Goal: Browse casually

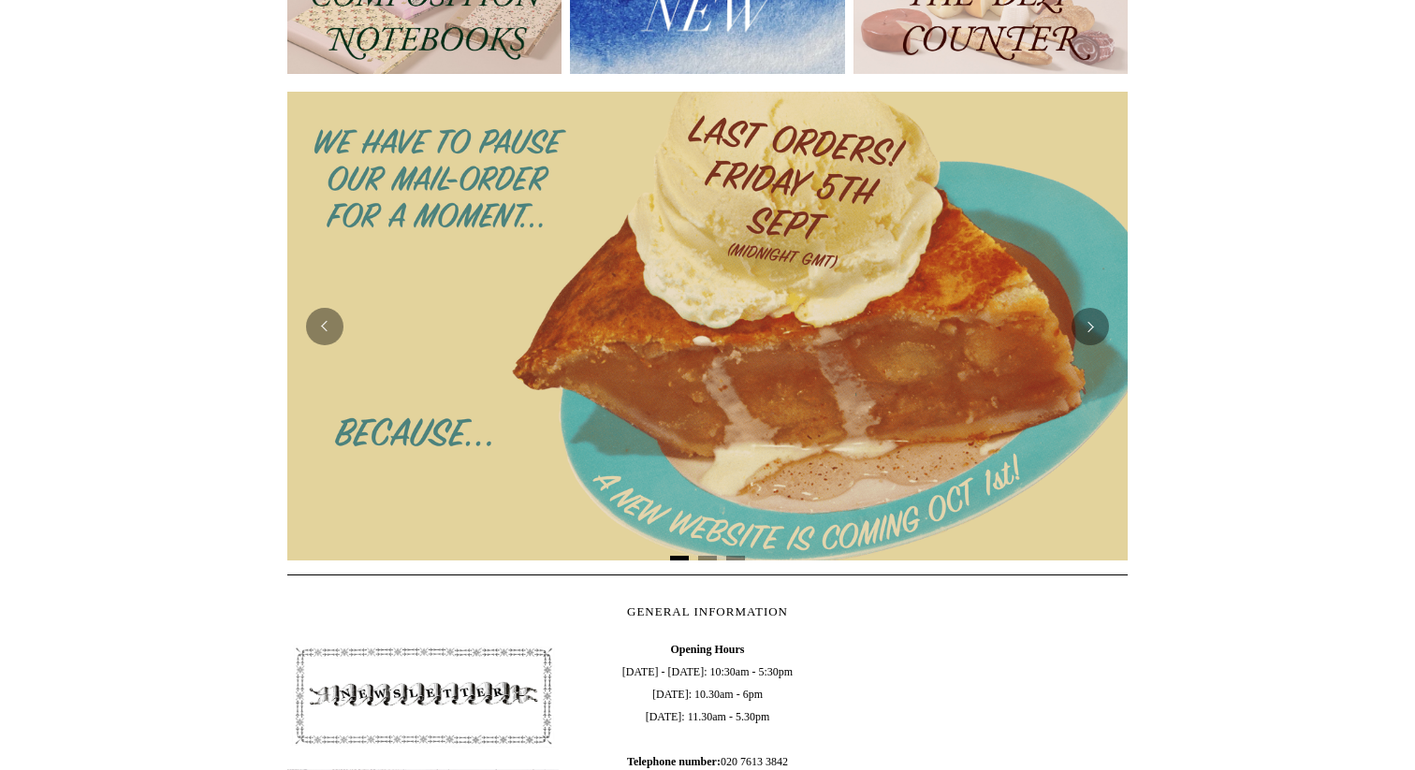
scroll to position [285, 0]
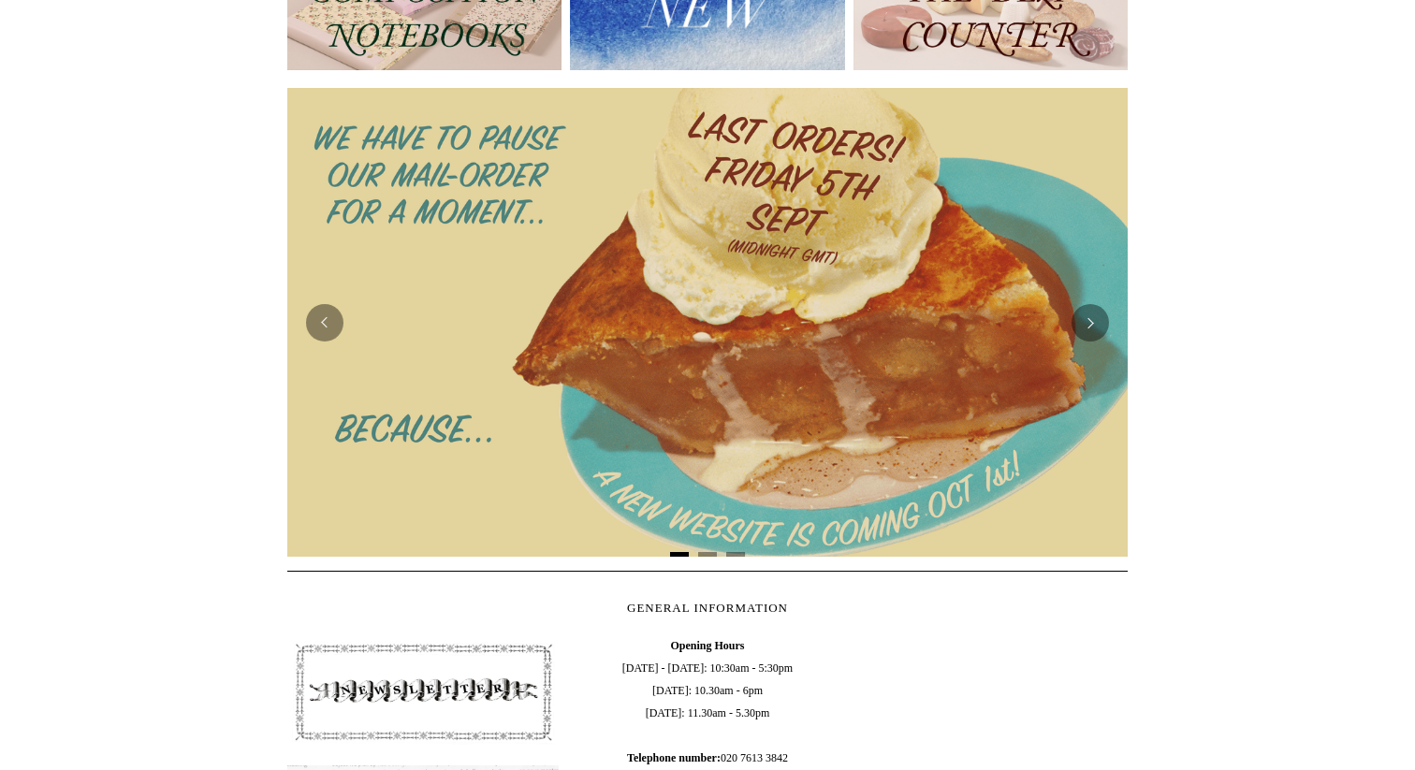
click at [724, 307] on img at bounding box center [707, 322] width 841 height 468
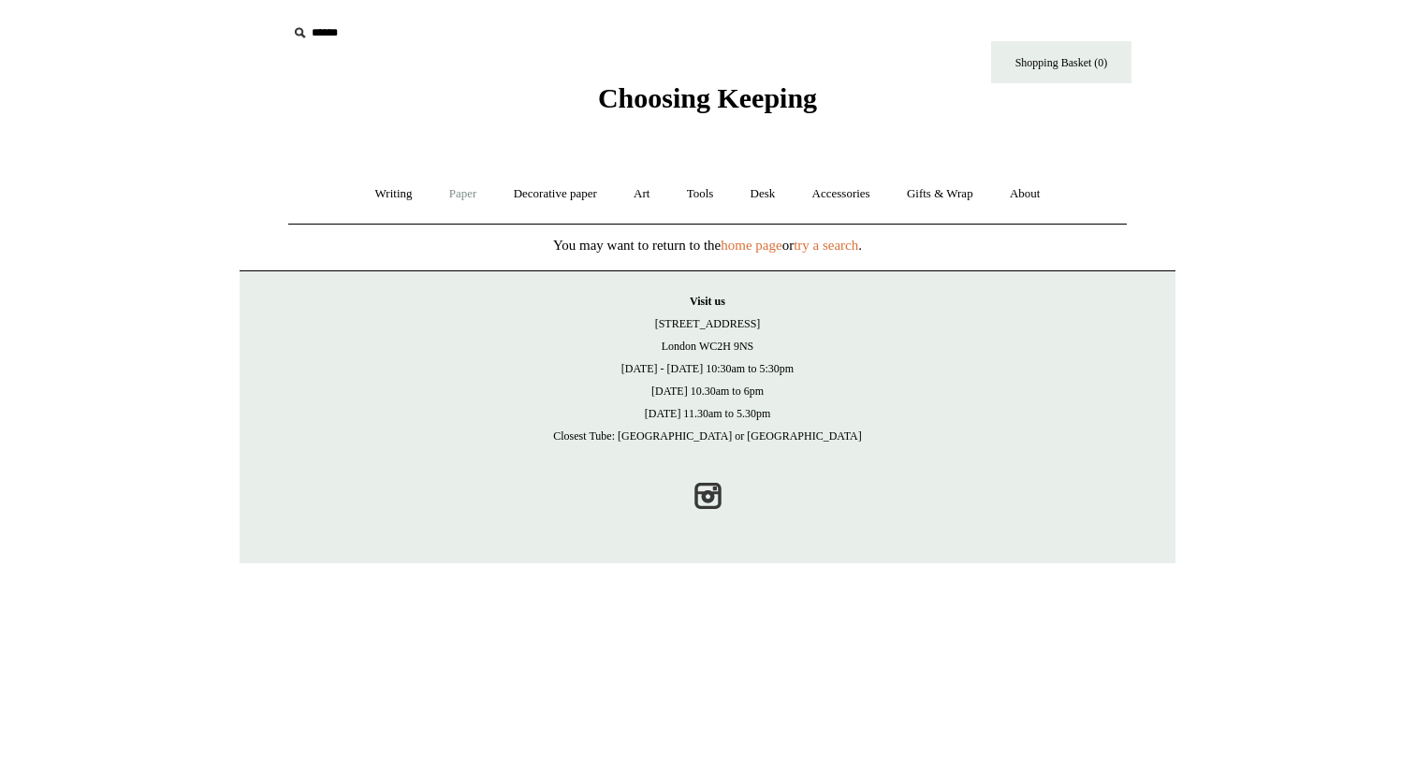
click at [452, 190] on link "Paper +" at bounding box center [463, 194] width 62 height 50
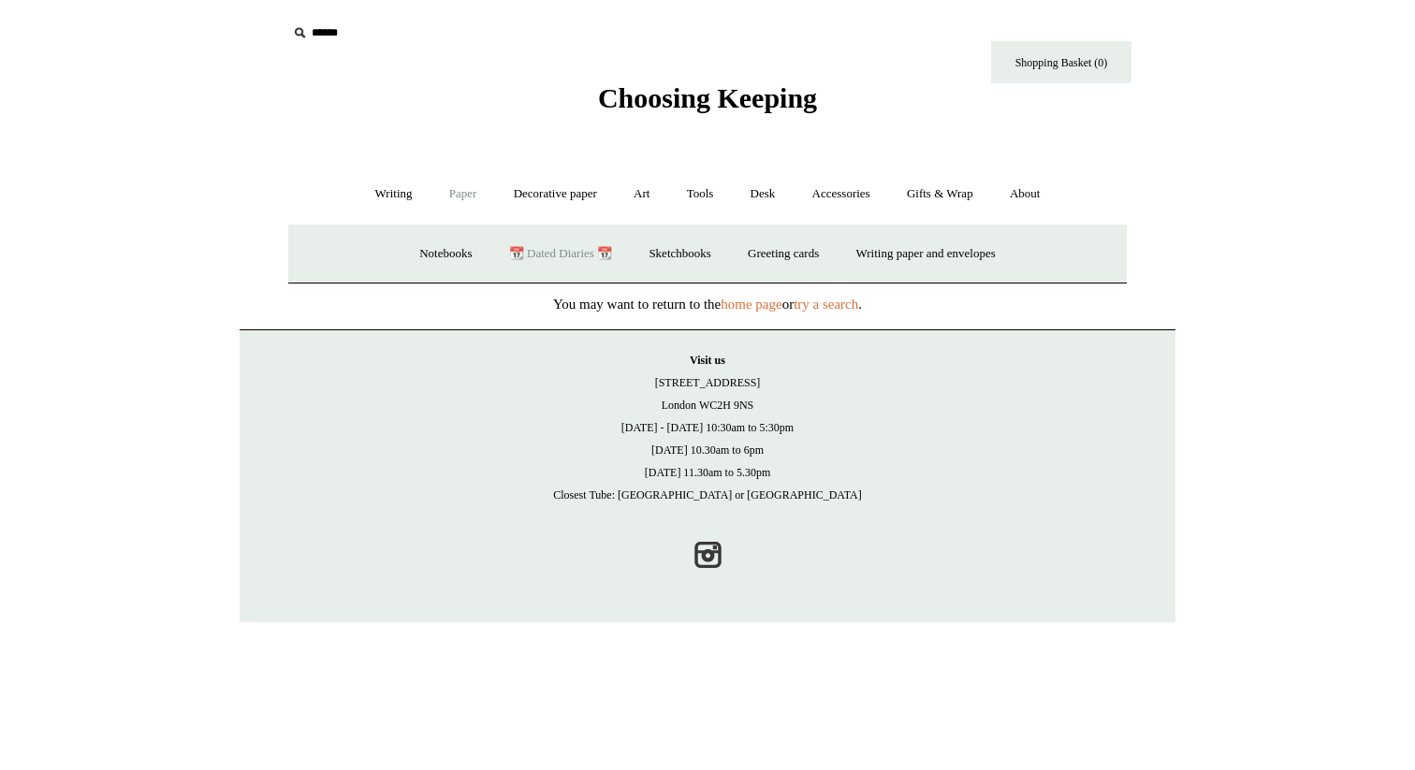
click at [505, 263] on link "📆 Dated Diaries 📆" at bounding box center [560, 254] width 137 height 50
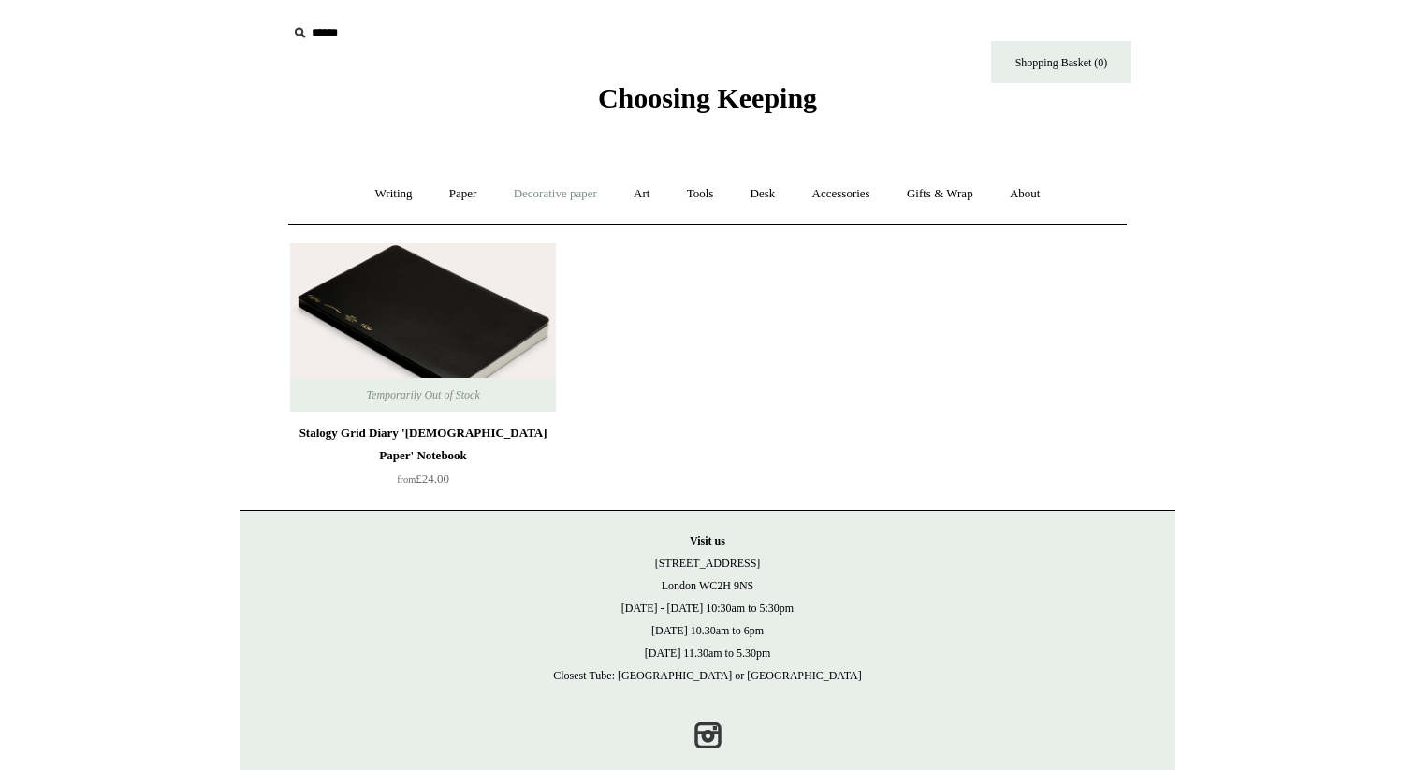
click at [542, 193] on link "Decorative paper +" at bounding box center [555, 194] width 117 height 50
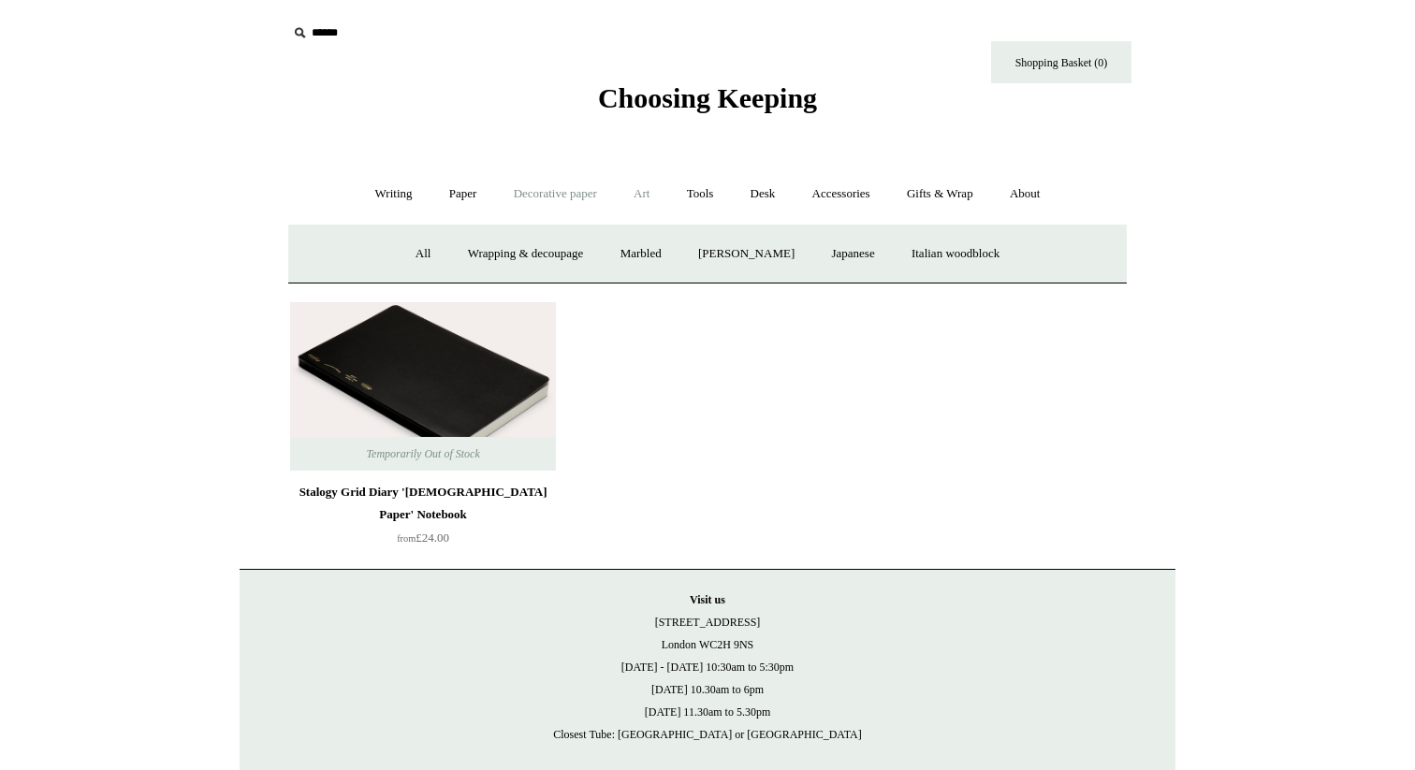
click at [649, 197] on link "Art +" at bounding box center [642, 194] width 50 height 50
click at [814, 237] on link "Colour pencils & Crayons" at bounding box center [772, 254] width 161 height 50
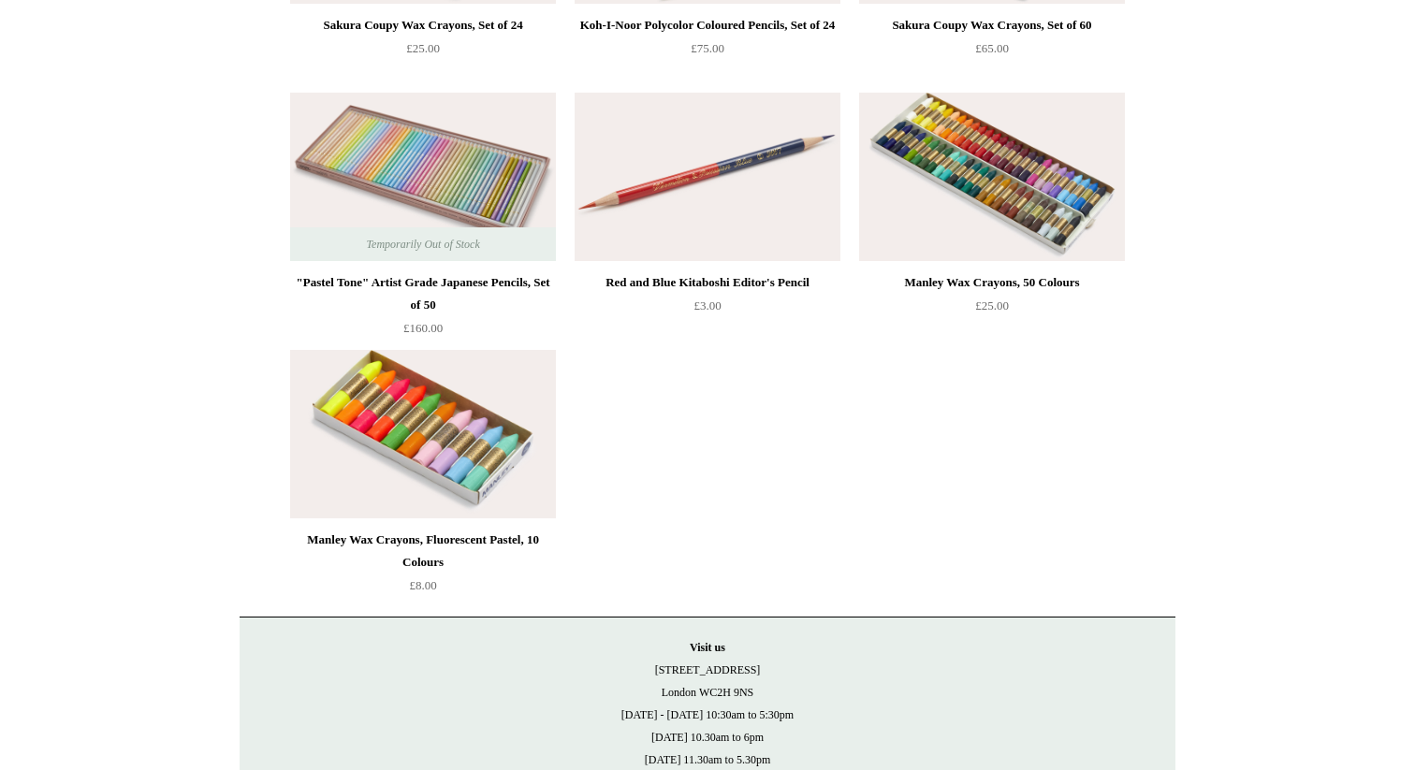
scroll to position [676, 0]
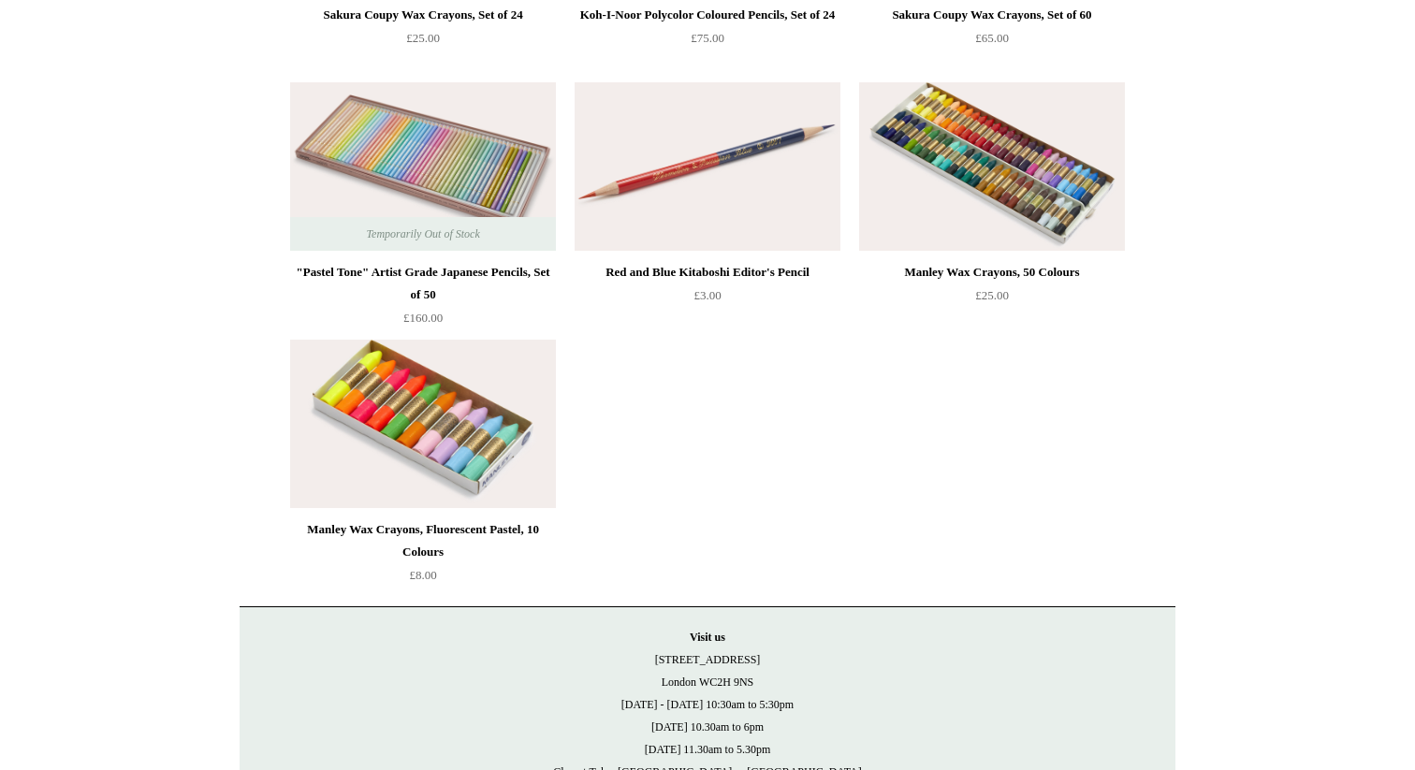
click at [1047, 142] on img at bounding box center [992, 166] width 266 height 168
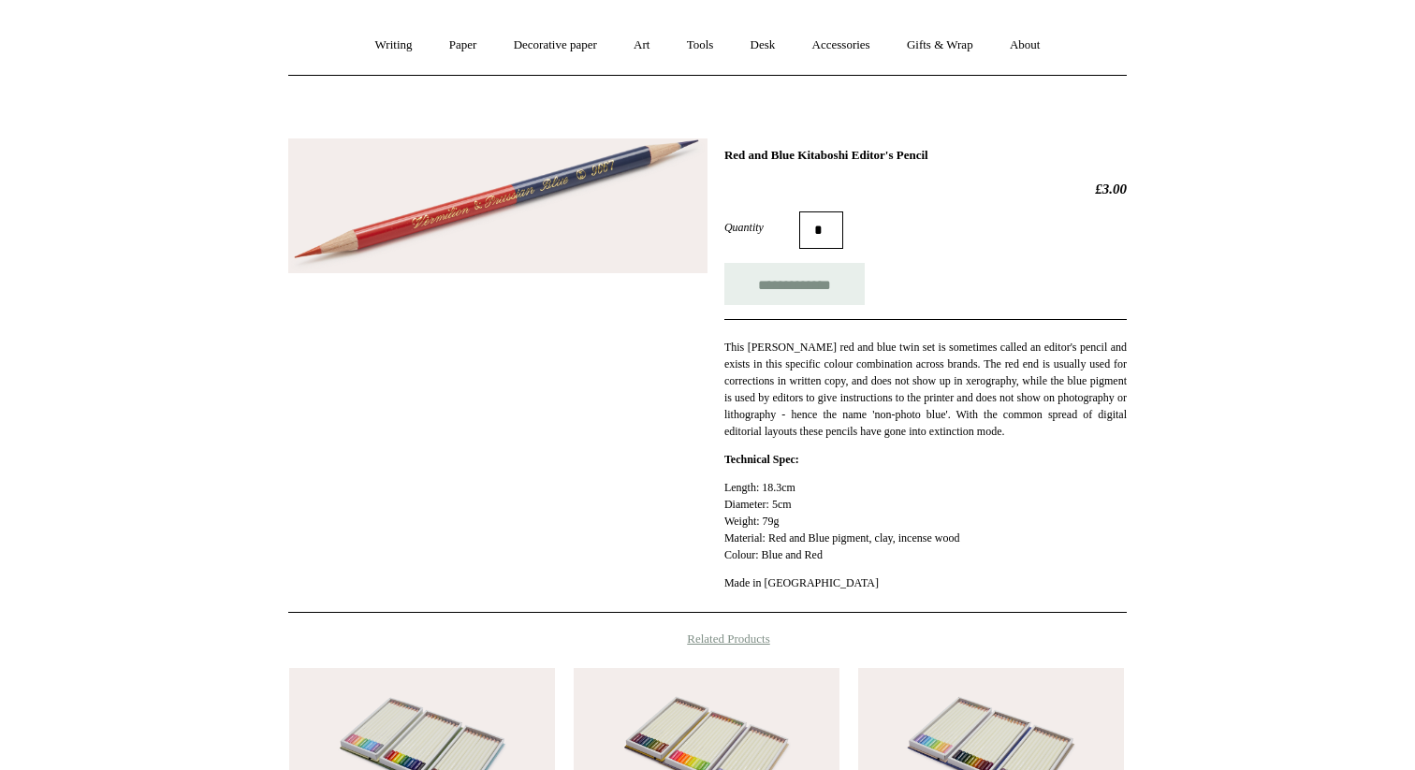
scroll to position [142, 0]
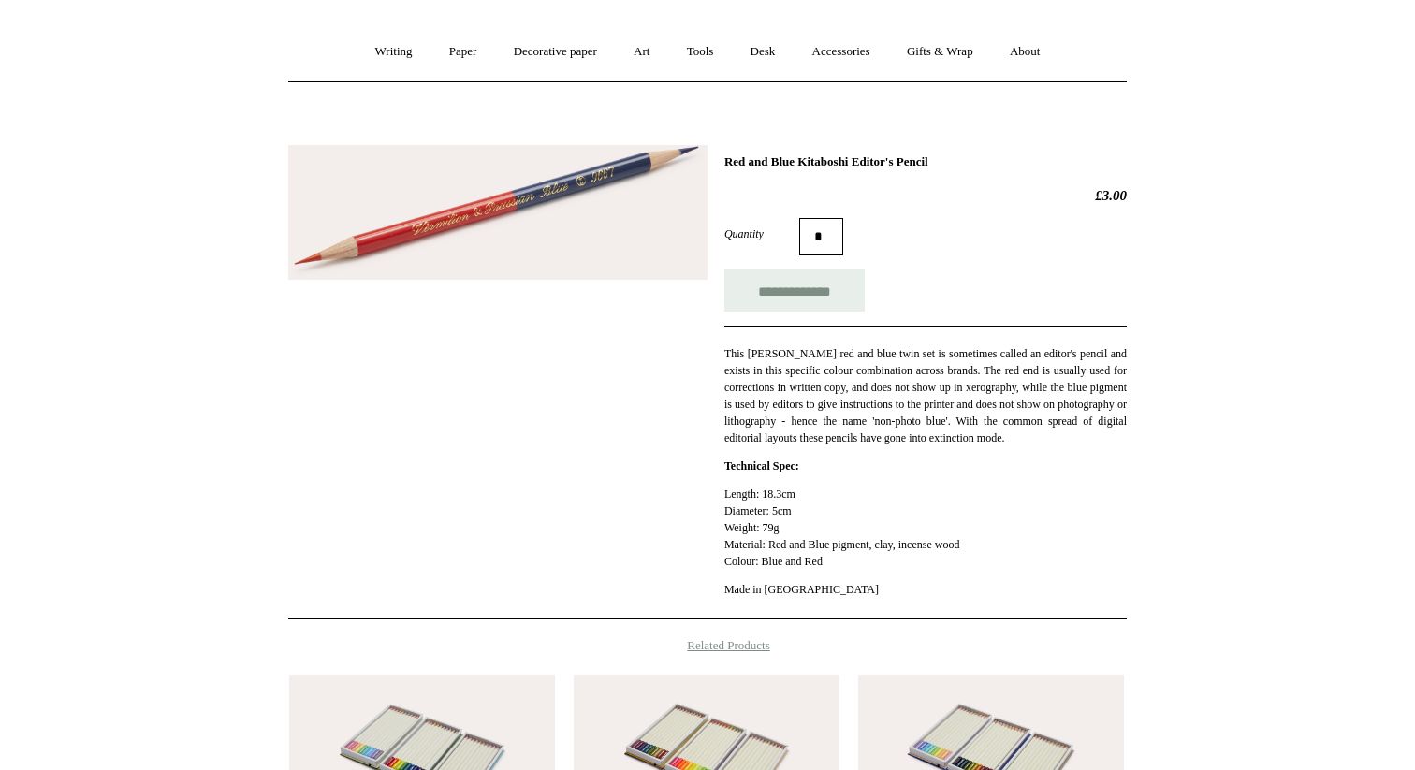
drag, startPoint x: 809, startPoint y: 160, endPoint x: 1014, endPoint y: 155, distance: 205.1
click at [1014, 156] on h1 "Red and Blue Kitaboshi Editor's Pencil" at bounding box center [926, 161] width 403 height 15
copy h1 "Kitaboshi Editor's Pencil"
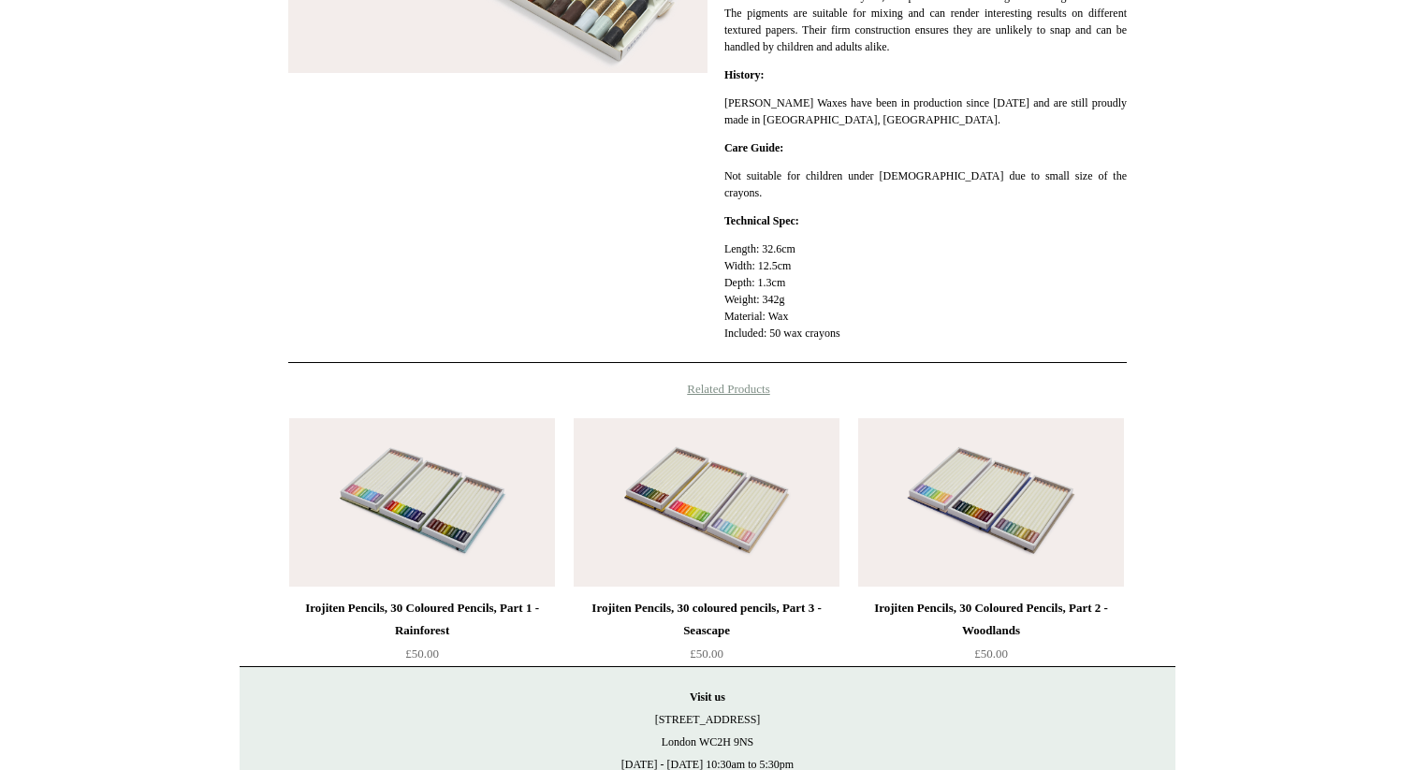
scroll to position [480, 0]
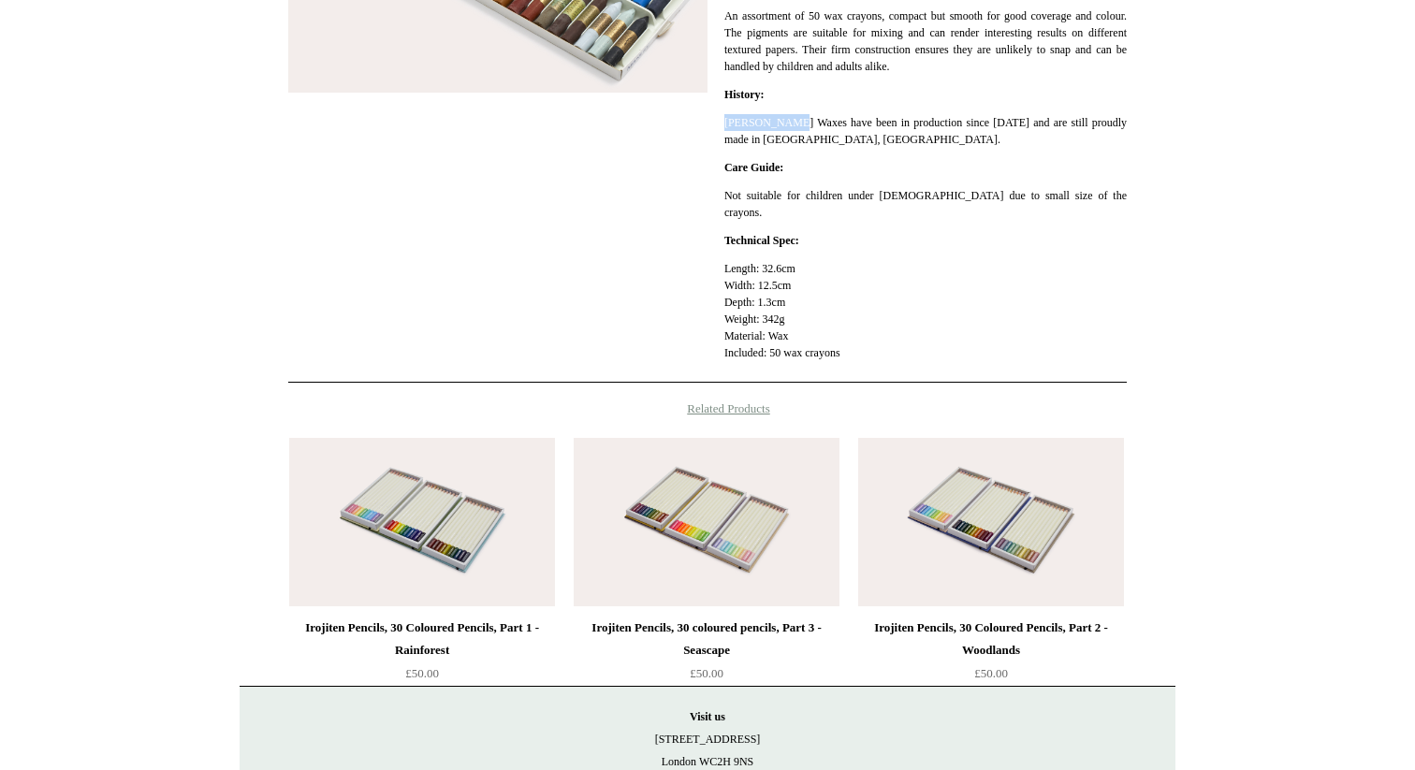
drag, startPoint x: 722, startPoint y: 120, endPoint x: 796, endPoint y: 124, distance: 74.0
click at [797, 124] on div "**********" at bounding box center [707, 88] width 839 height 591
copy p "Manley Waxes"
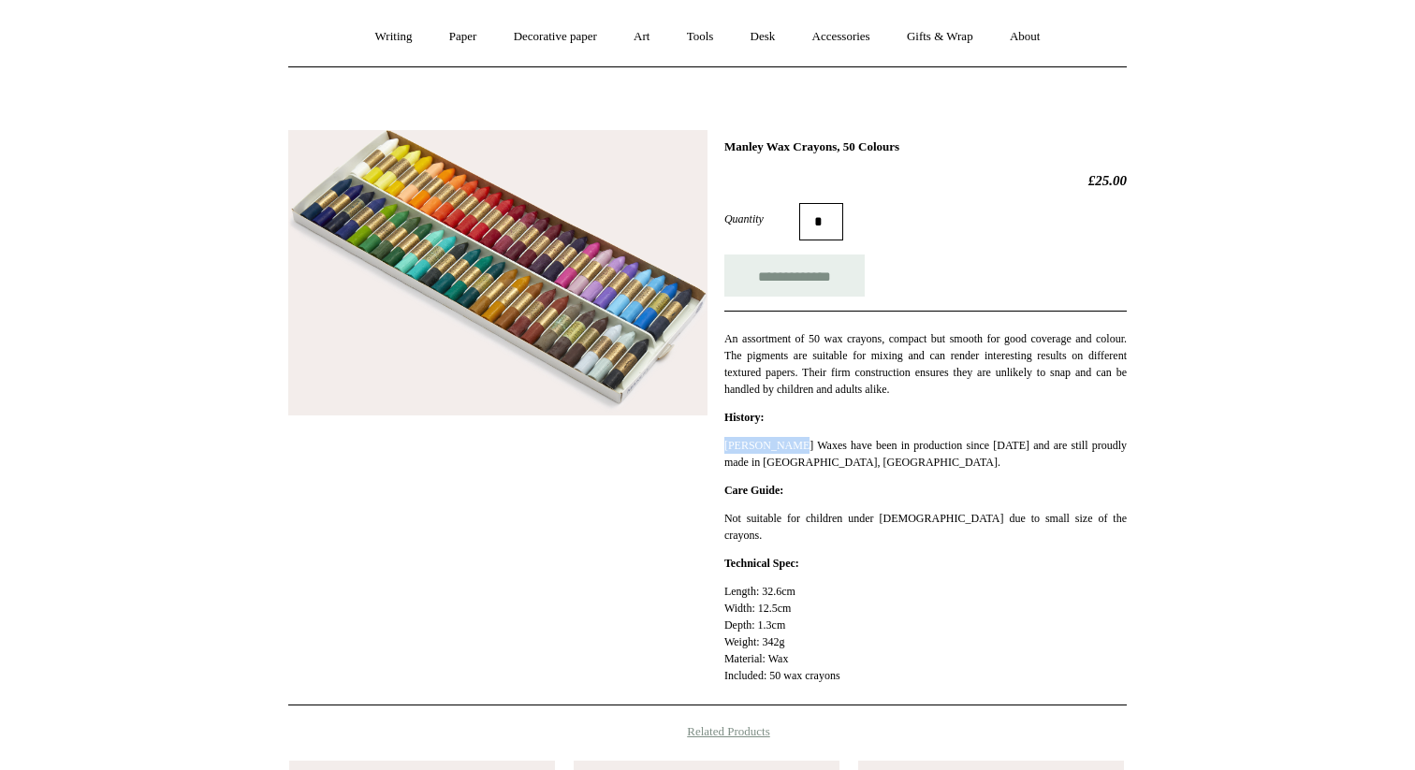
scroll to position [0, 0]
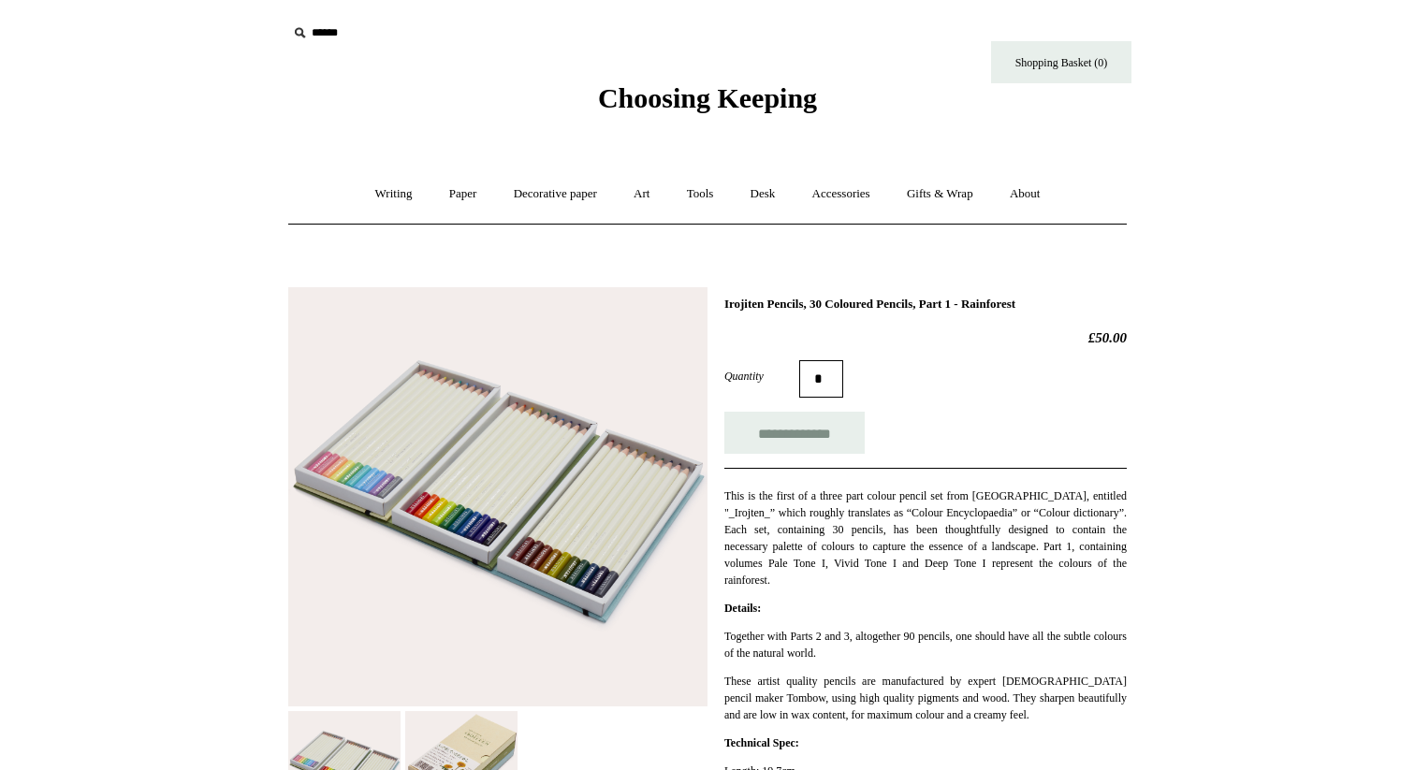
click at [334, 35] on input "text" at bounding box center [402, 33] width 230 height 35
type input "*******"
click at [491, 16] on input "*" at bounding box center [500, 32] width 19 height 33
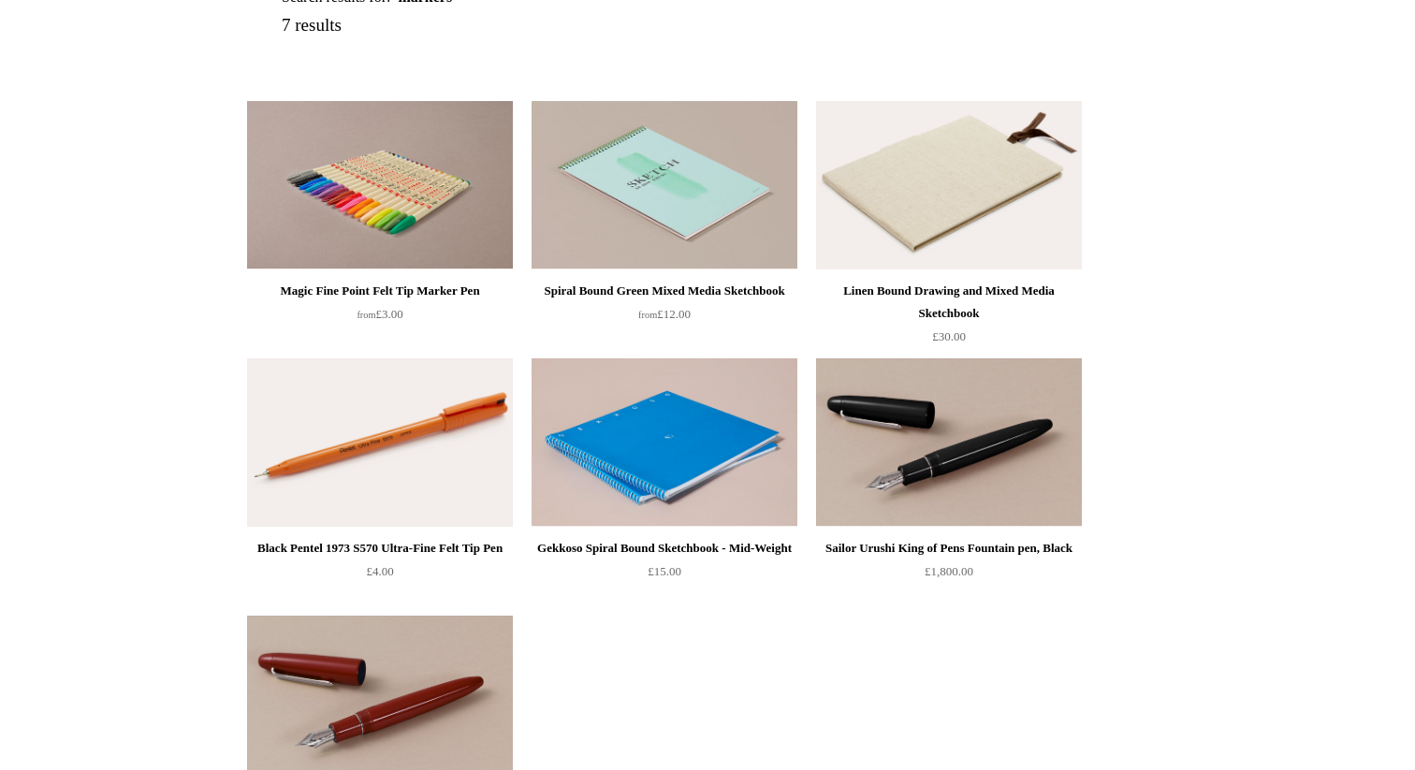
scroll to position [285, 0]
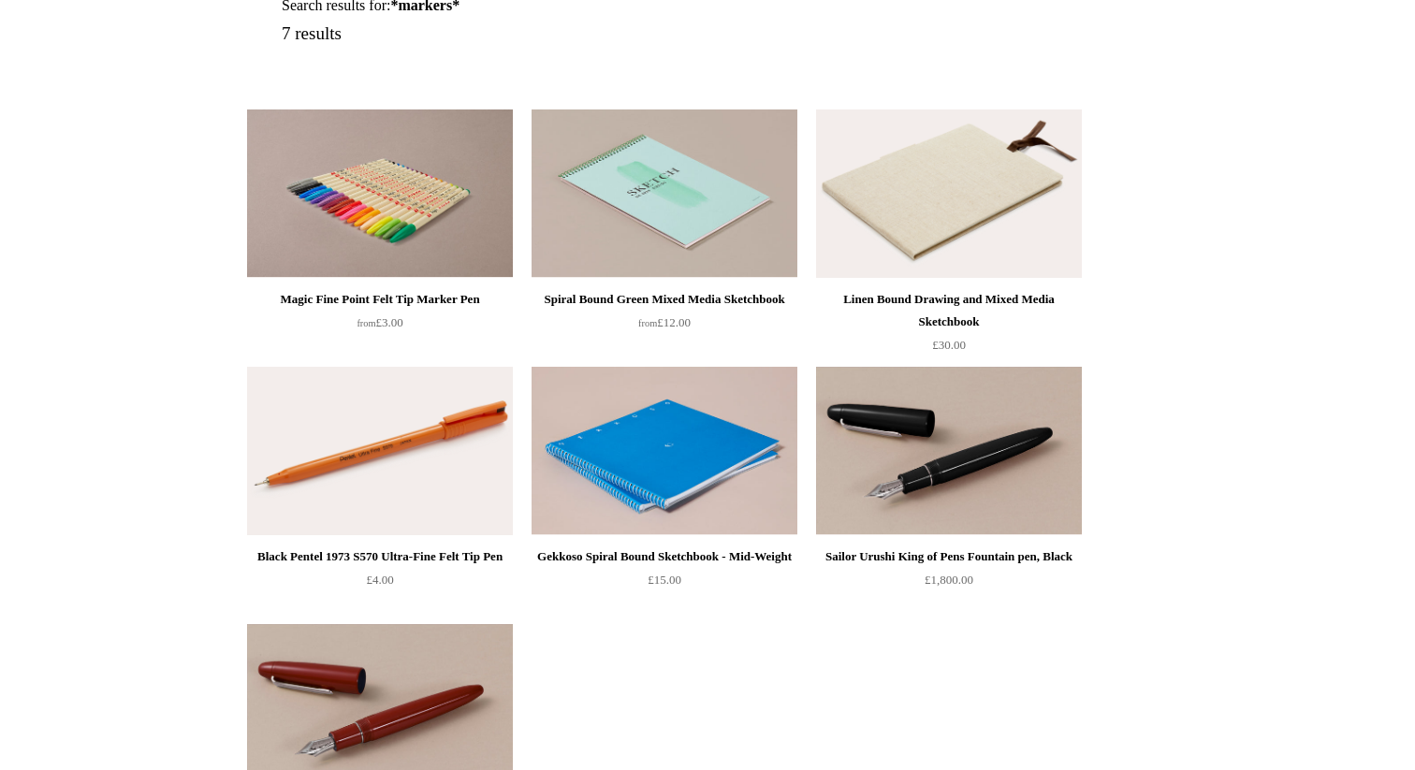
click at [919, 192] on img at bounding box center [949, 194] width 266 height 168
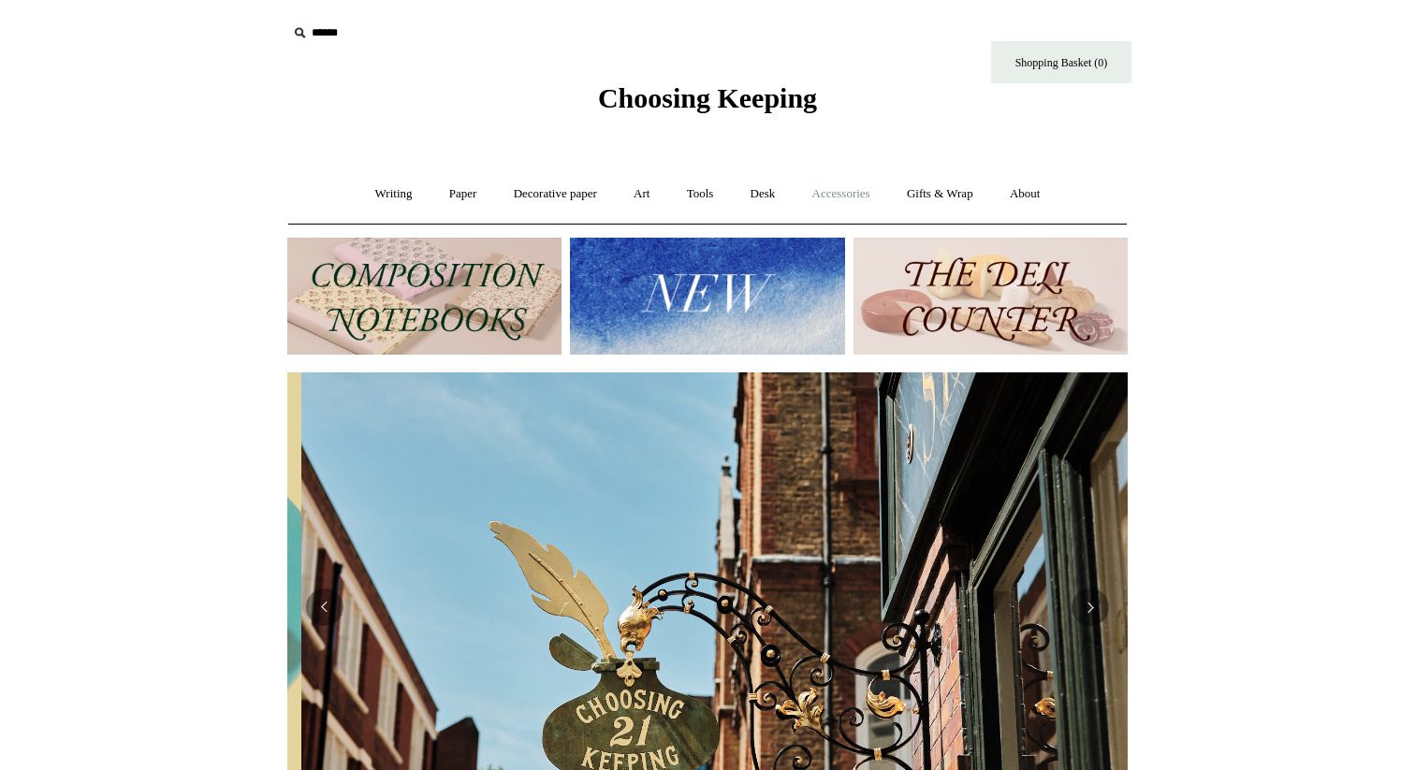
scroll to position [0, 841]
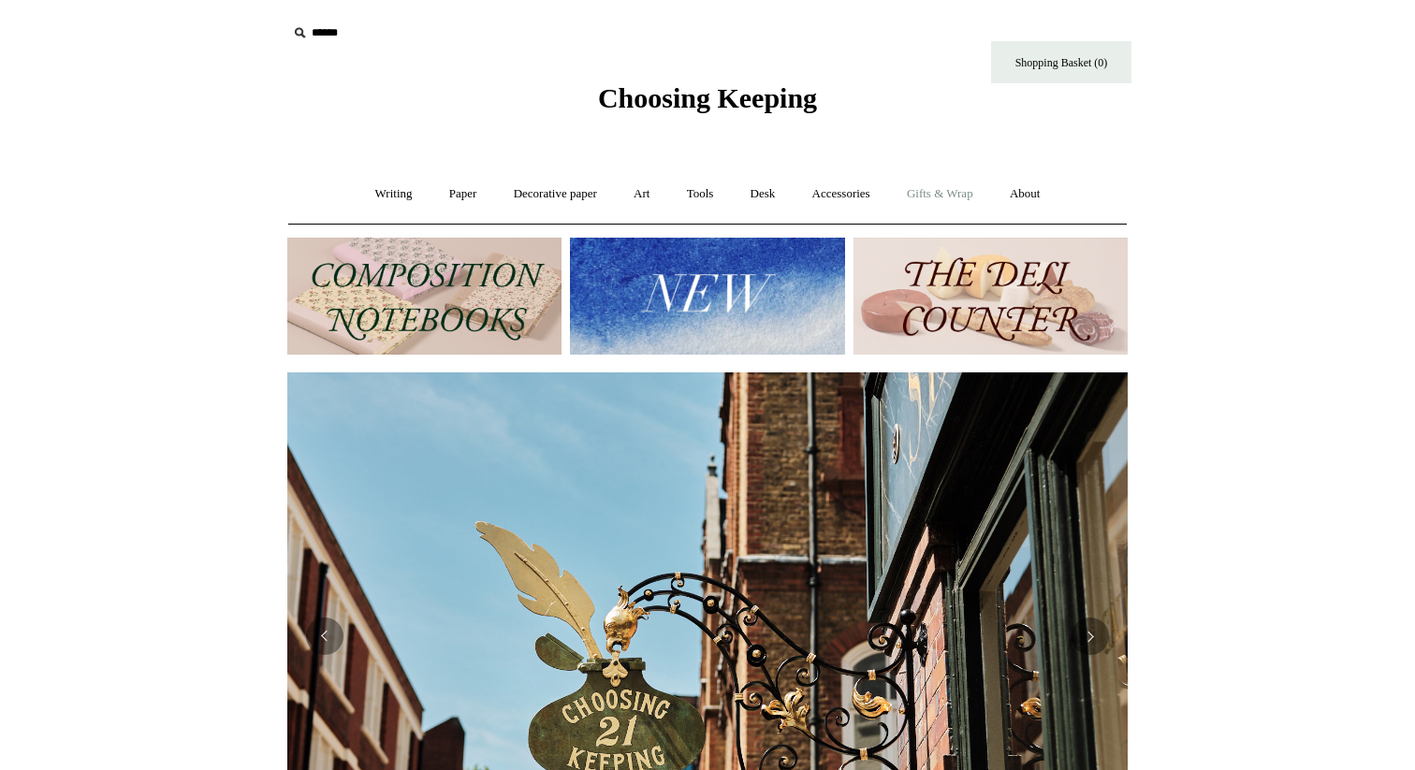
click at [934, 202] on link "Gifts & Wrap +" at bounding box center [940, 194] width 100 height 50
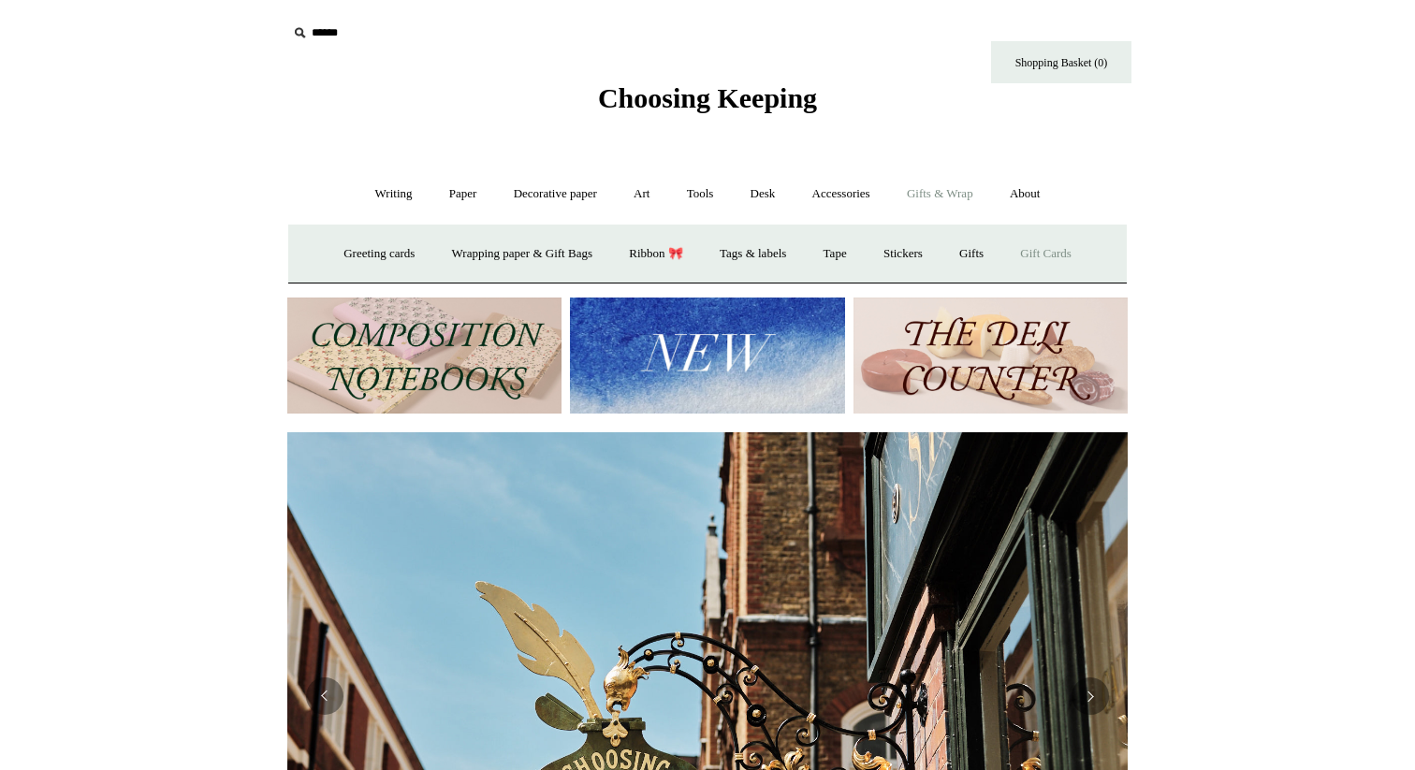
click at [1076, 260] on link "Gift Cards" at bounding box center [1045, 254] width 85 height 50
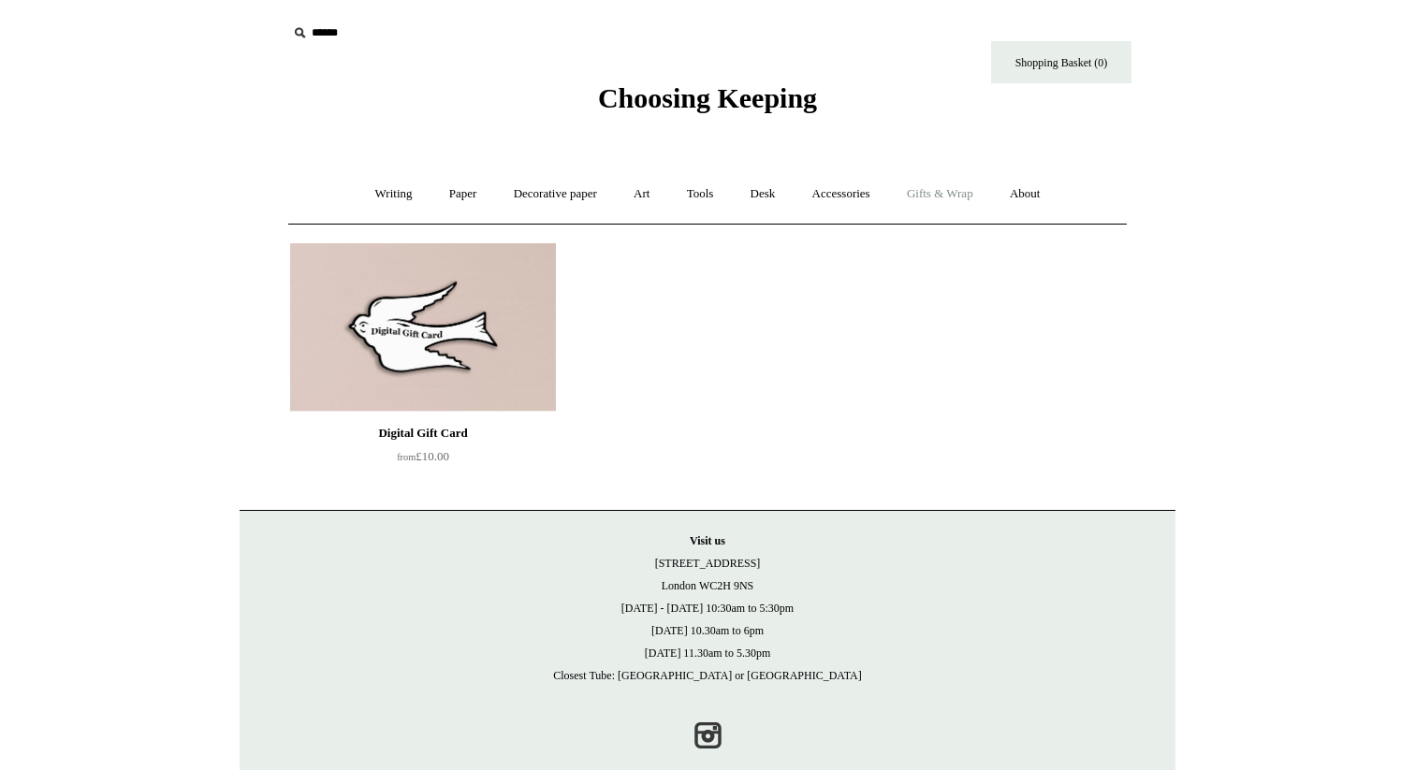
click at [956, 198] on link "Gifts & Wrap +" at bounding box center [940, 194] width 100 height 50
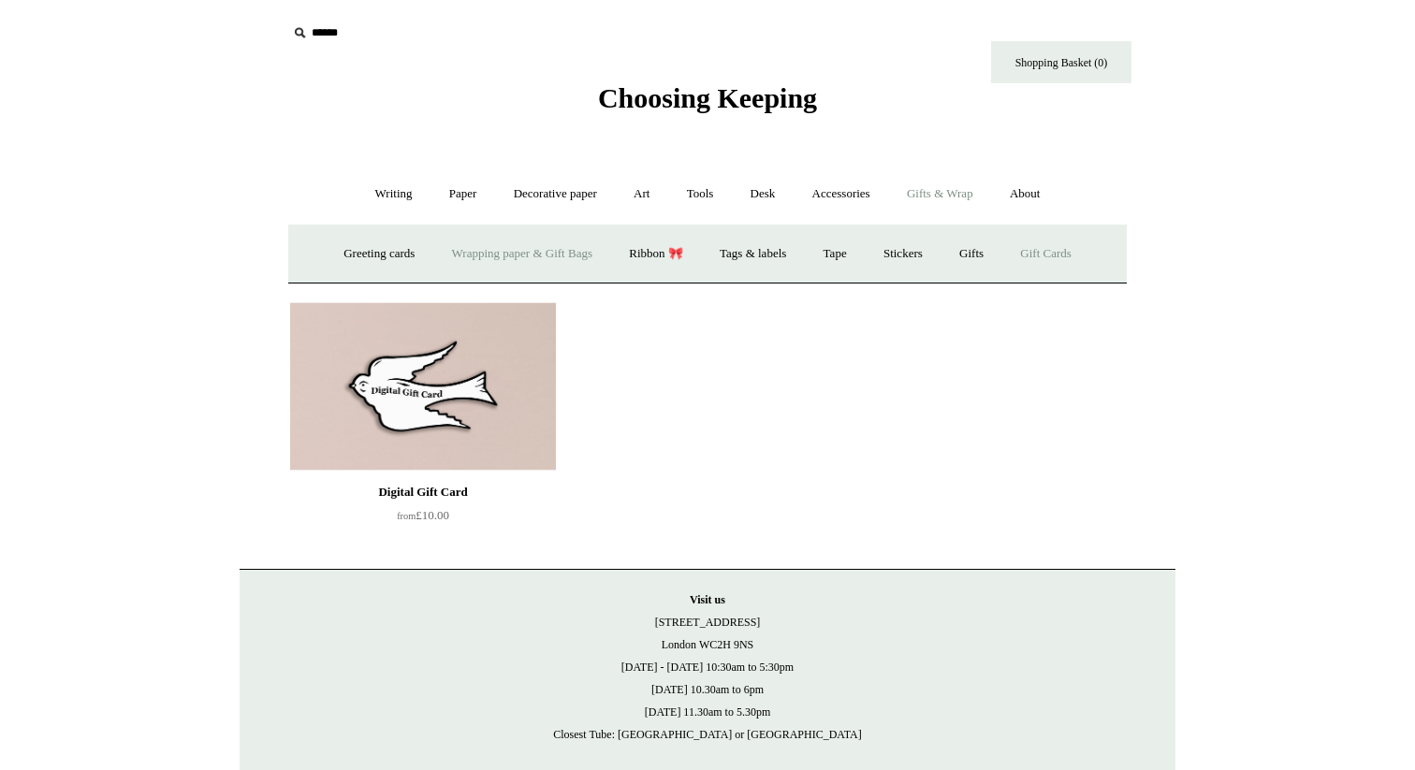
click at [499, 243] on link "Wrapping paper & Gift Bags" at bounding box center [522, 254] width 174 height 50
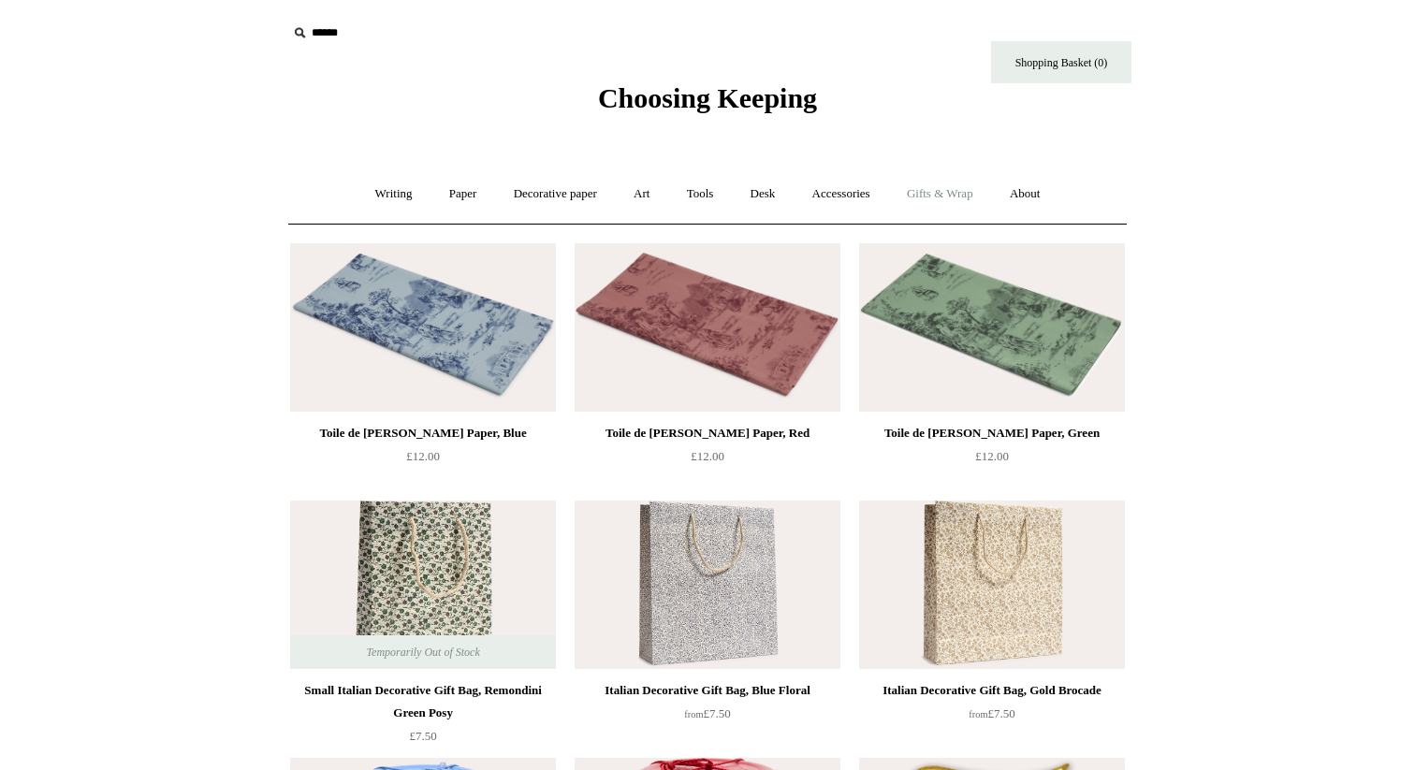
click at [962, 211] on link "Gifts & Wrap +" at bounding box center [940, 194] width 100 height 50
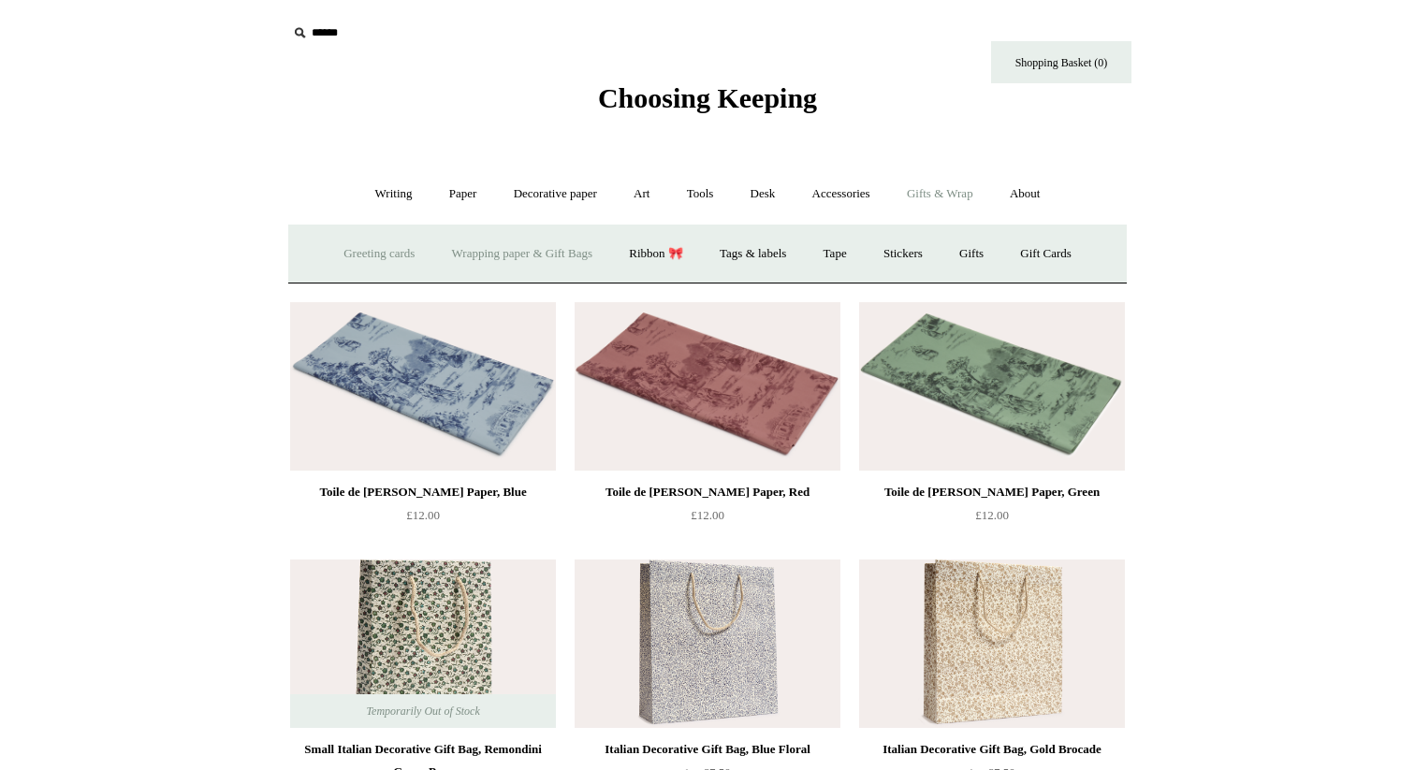
click at [353, 260] on link "Greeting cards +" at bounding box center [379, 254] width 105 height 50
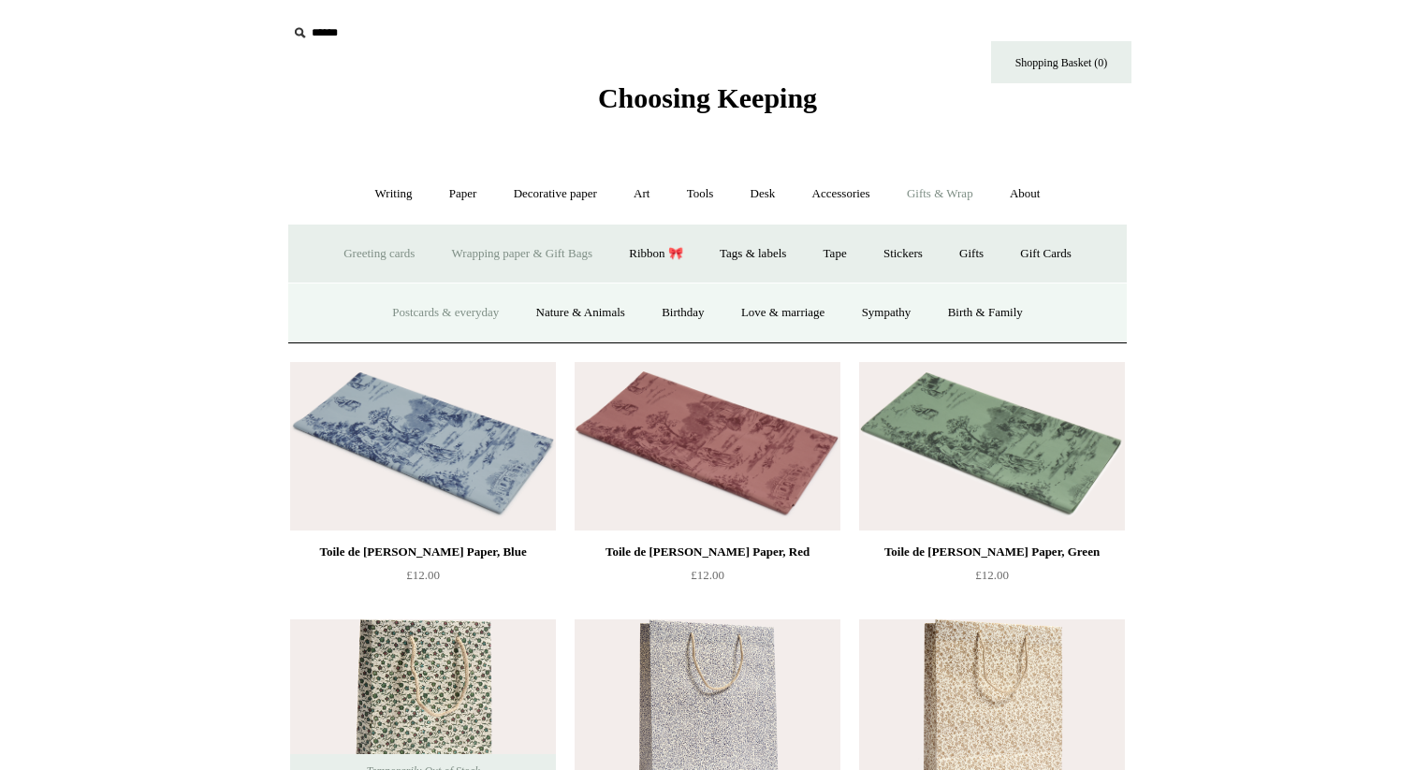
click at [453, 304] on link "Postcards & everyday" at bounding box center [445, 313] width 140 height 50
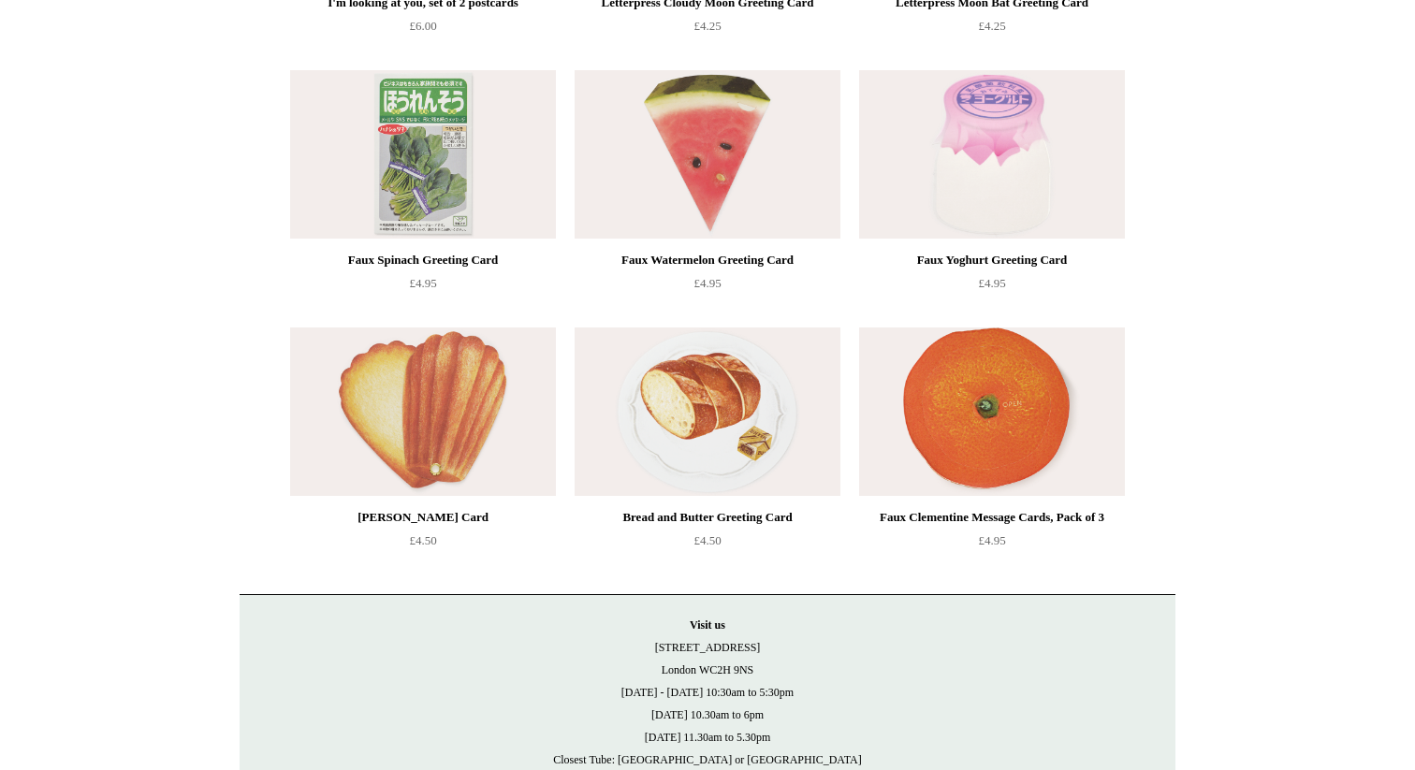
scroll to position [2226, 0]
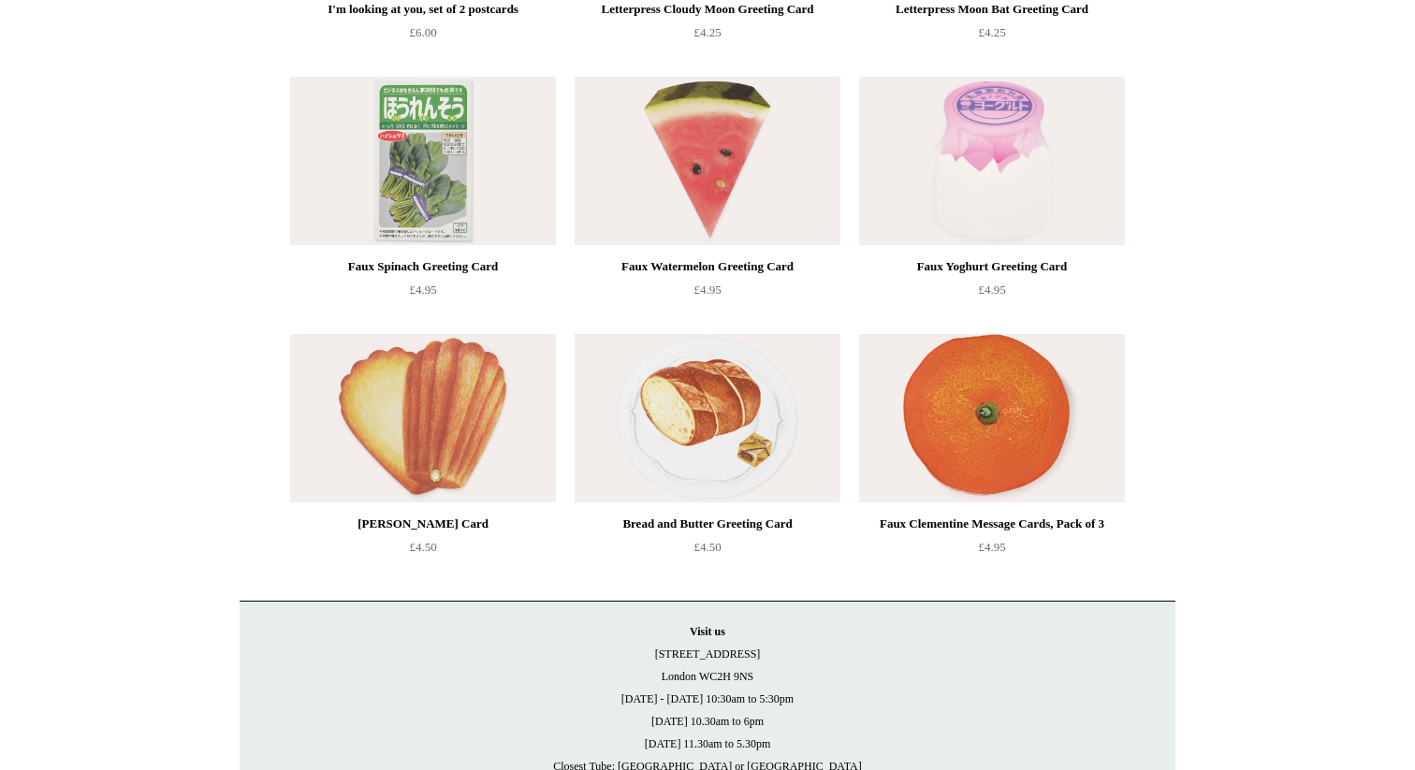
click at [689, 385] on img at bounding box center [708, 418] width 266 height 168
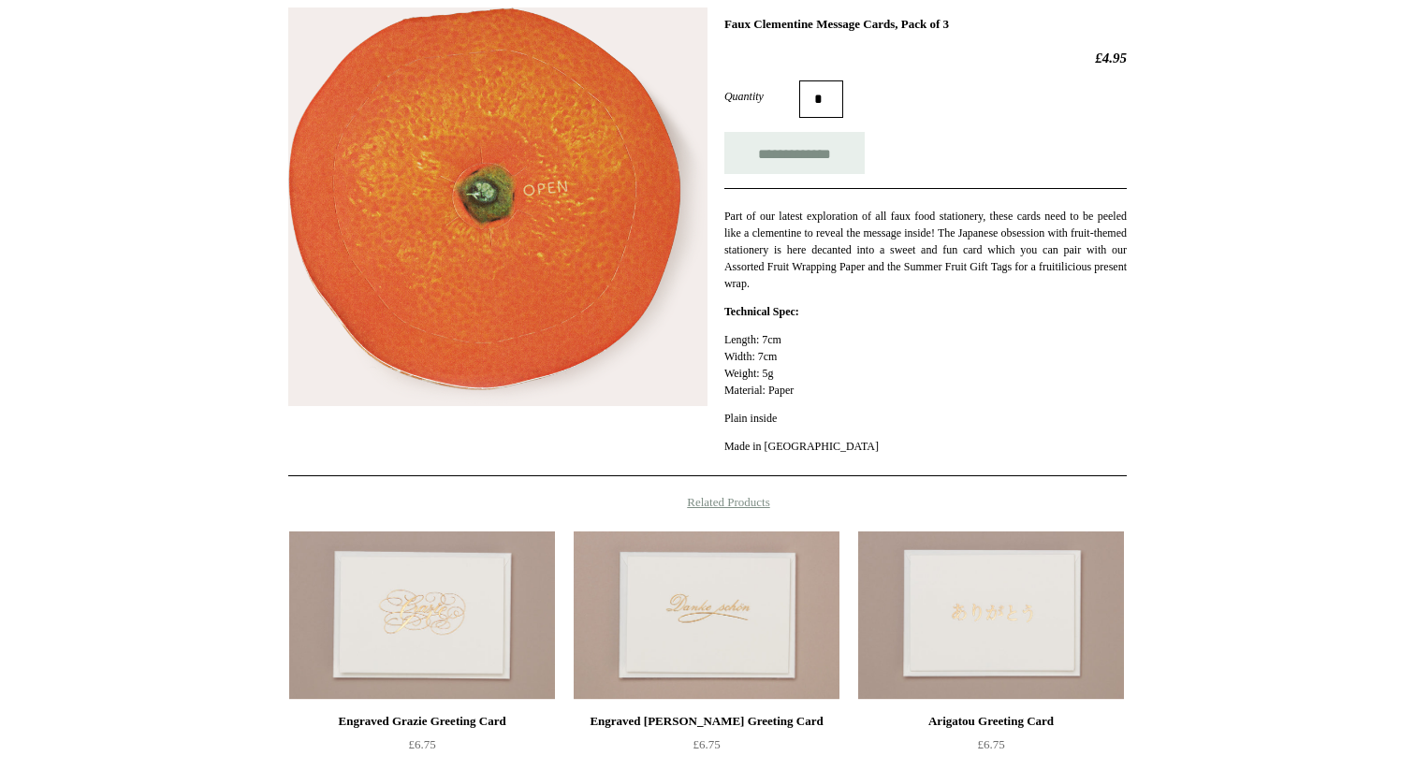
scroll to position [279, 0]
click at [881, 24] on h1 "Faux Clementine Message Cards, Pack of 3" at bounding box center [926, 25] width 403 height 15
copy div "Faux Clementine Message Cards, Pack of 3"
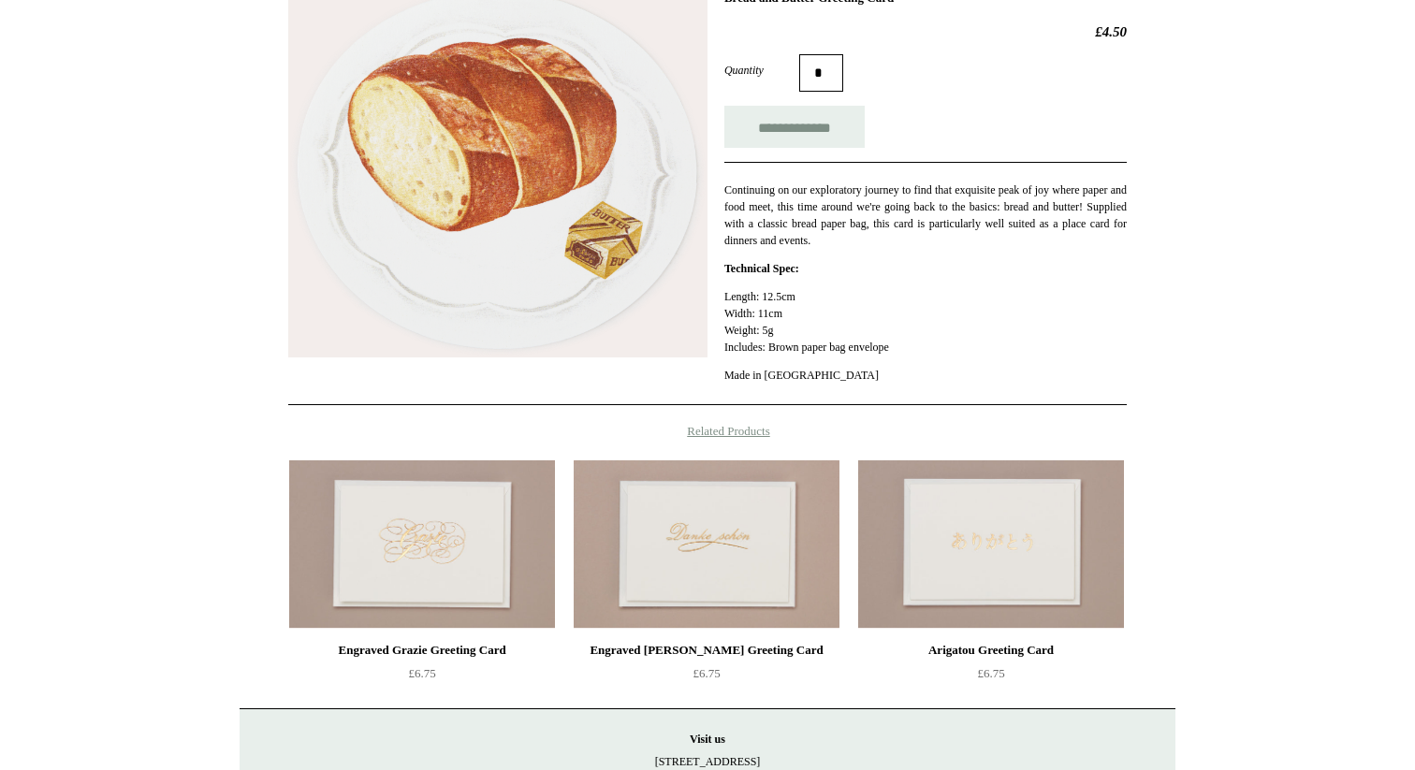
scroll to position [337, 0]
